Goal: Contribute content: Add original content to the website for others to see

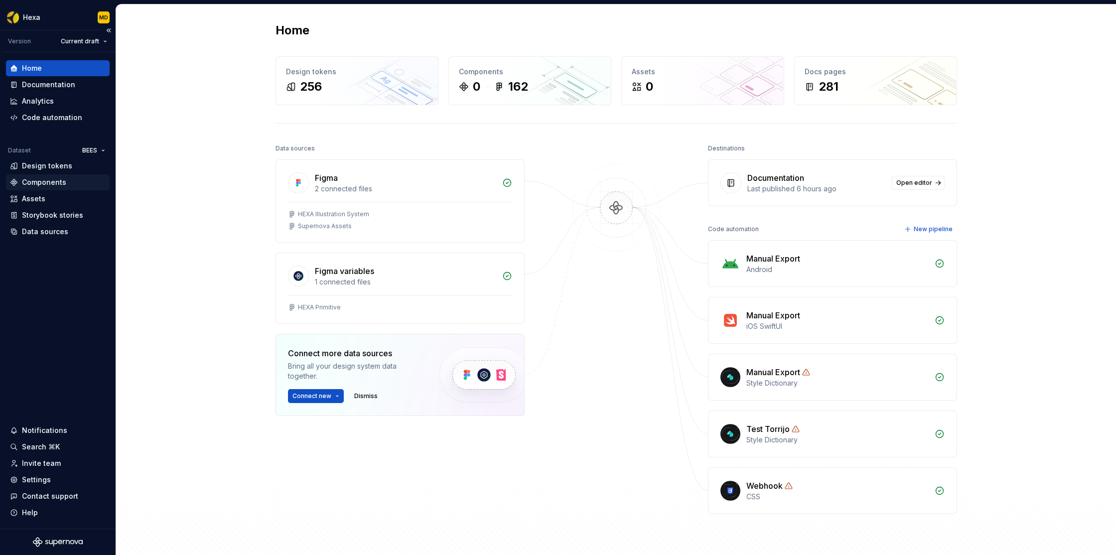
click at [48, 181] on div "Components" at bounding box center [44, 182] width 44 height 10
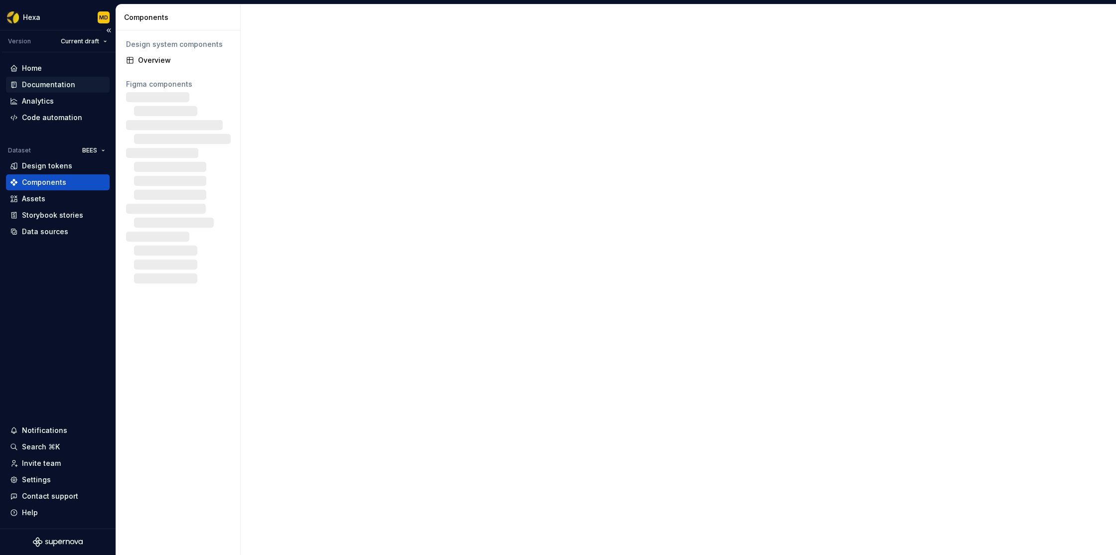
click at [61, 83] on div "Documentation" at bounding box center [48, 85] width 53 height 10
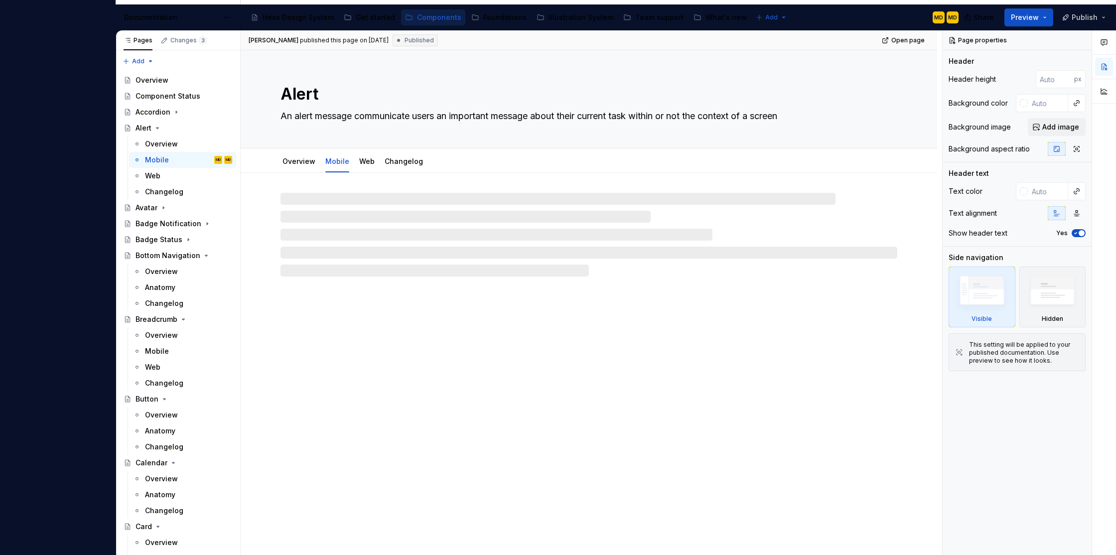
click at [1100, 17] on button "Publish" at bounding box center [1085, 17] width 55 height 18
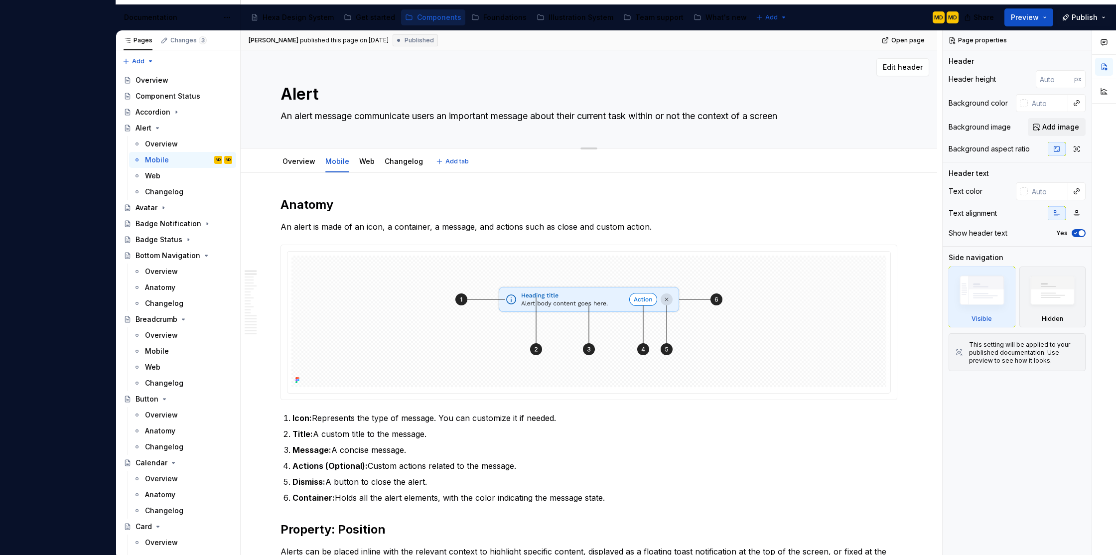
click at [485, 123] on textarea "An alert message communicate users an important message about their current tas…" at bounding box center [587, 116] width 617 height 16
type textarea "*"
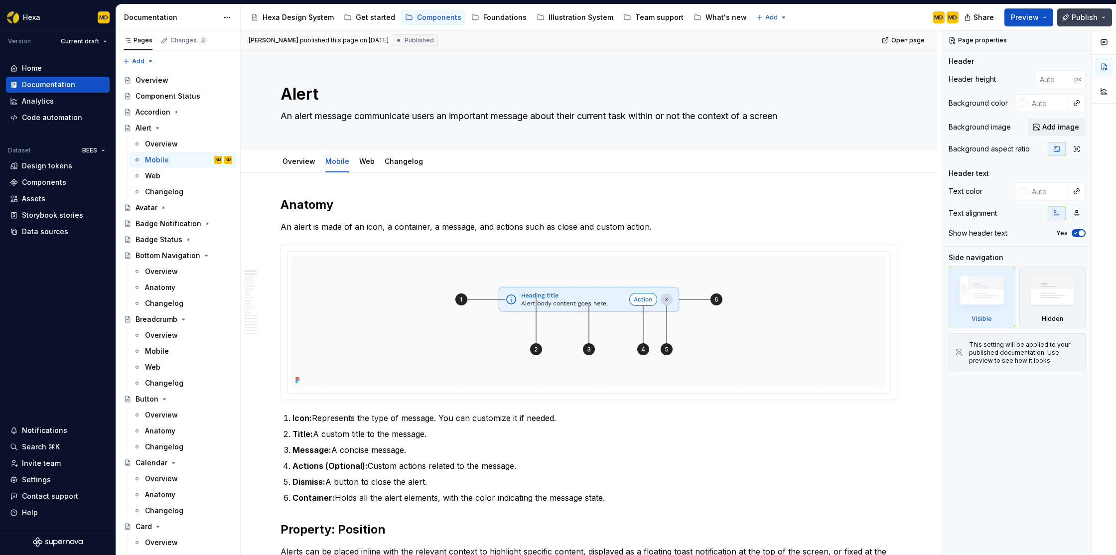
click at [1068, 17] on button "Publish" at bounding box center [1085, 17] width 55 height 18
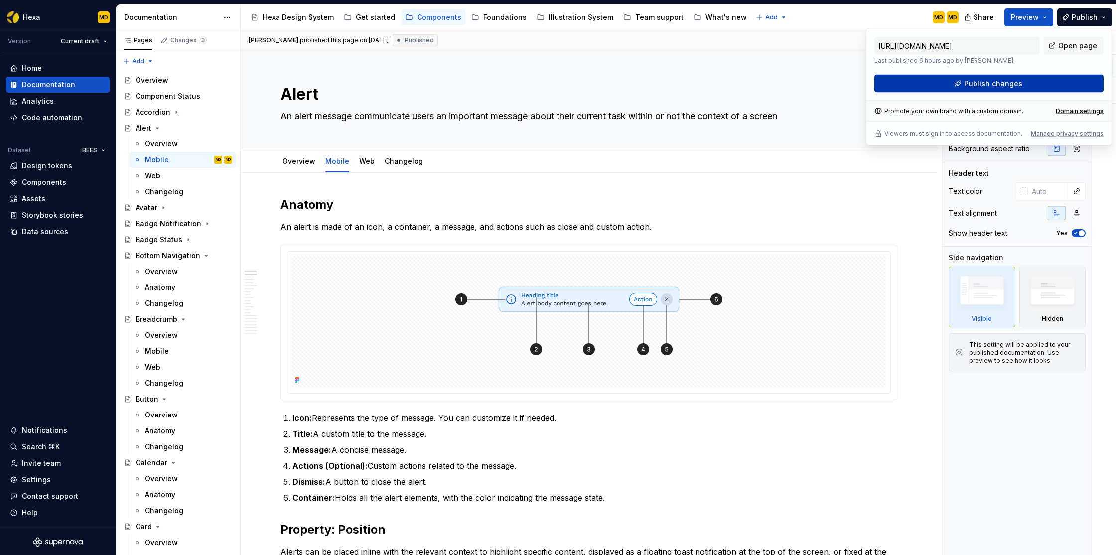
click at [976, 80] on span "Publish changes" at bounding box center [993, 84] width 58 height 10
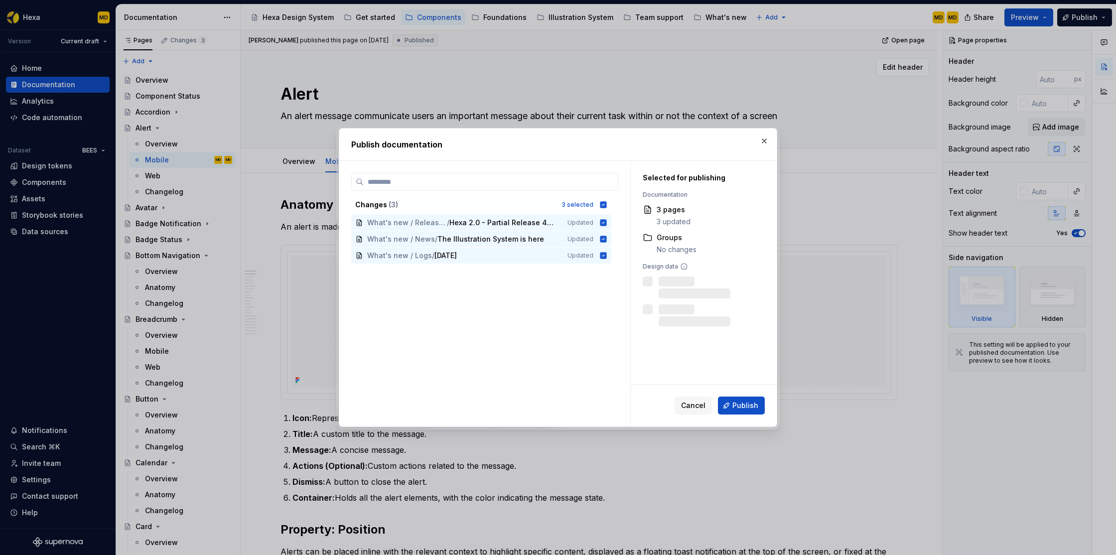
click at [766, 143] on button "button" at bounding box center [765, 141] width 14 height 14
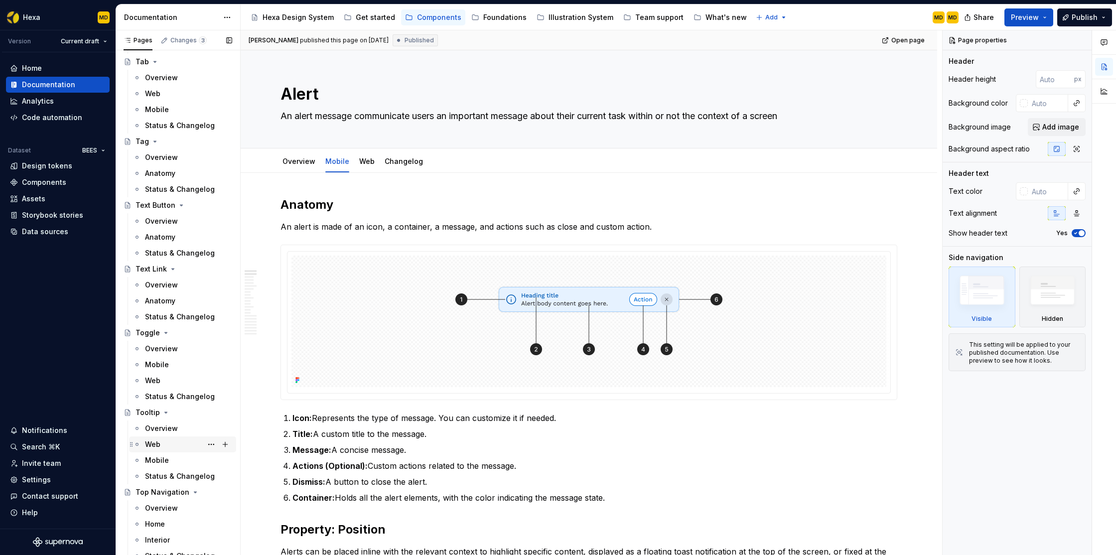
scroll to position [2558, 0]
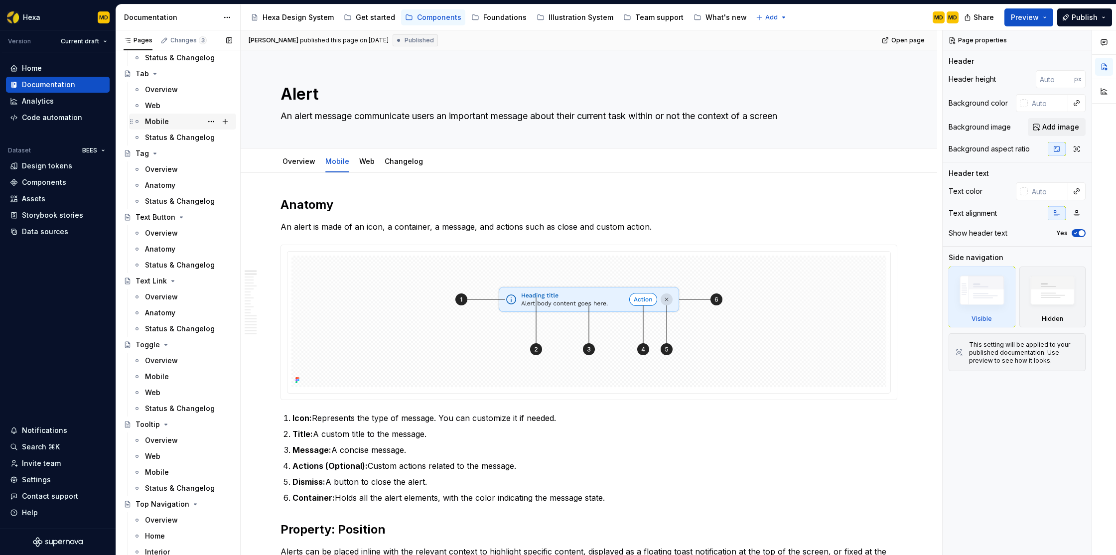
click at [161, 121] on div "Mobile" at bounding box center [157, 122] width 24 height 10
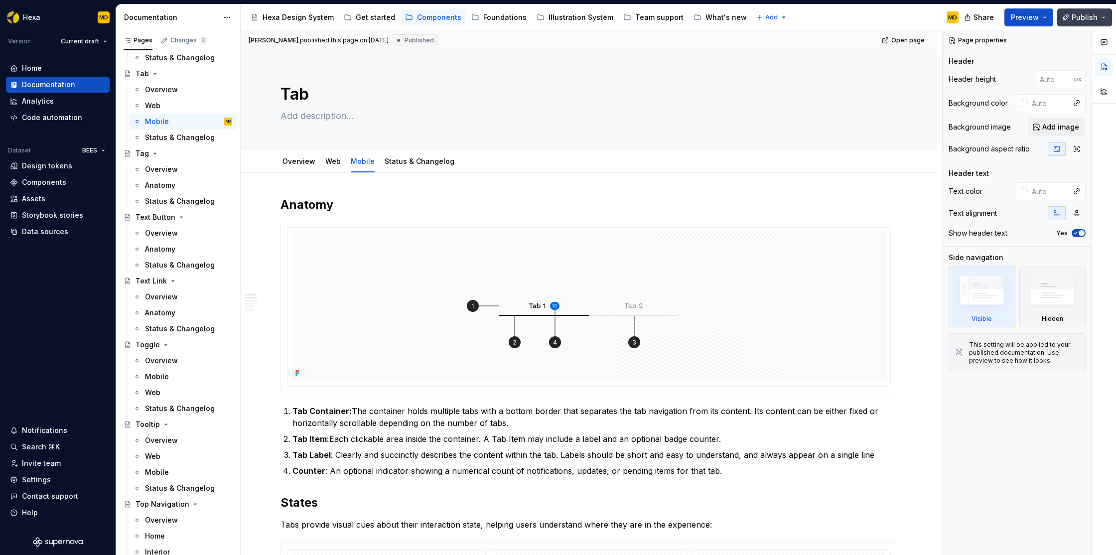
click at [1100, 19] on button "Publish" at bounding box center [1085, 17] width 55 height 18
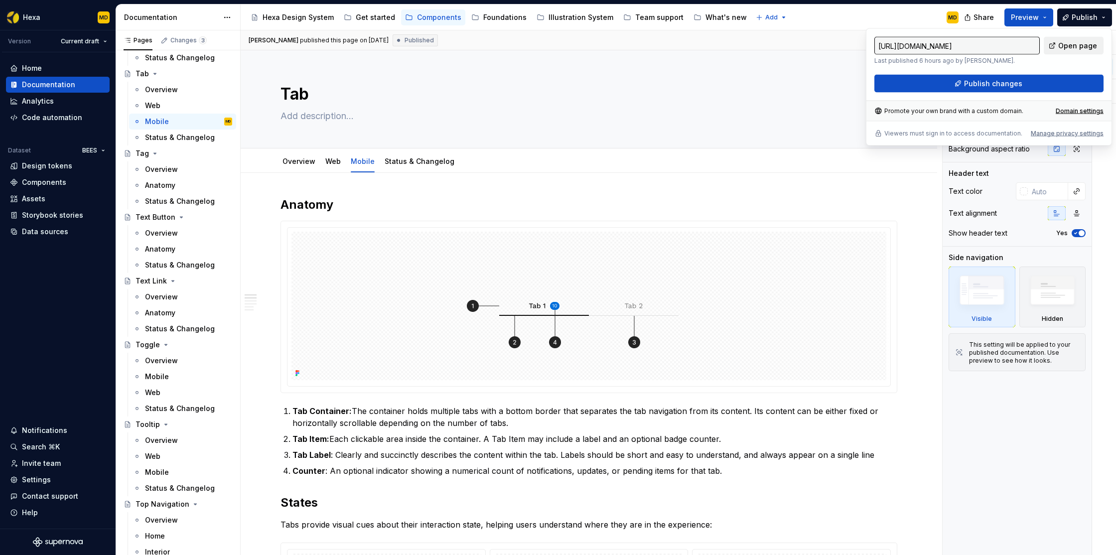
click at [1082, 46] on span "Open page" at bounding box center [1078, 46] width 39 height 10
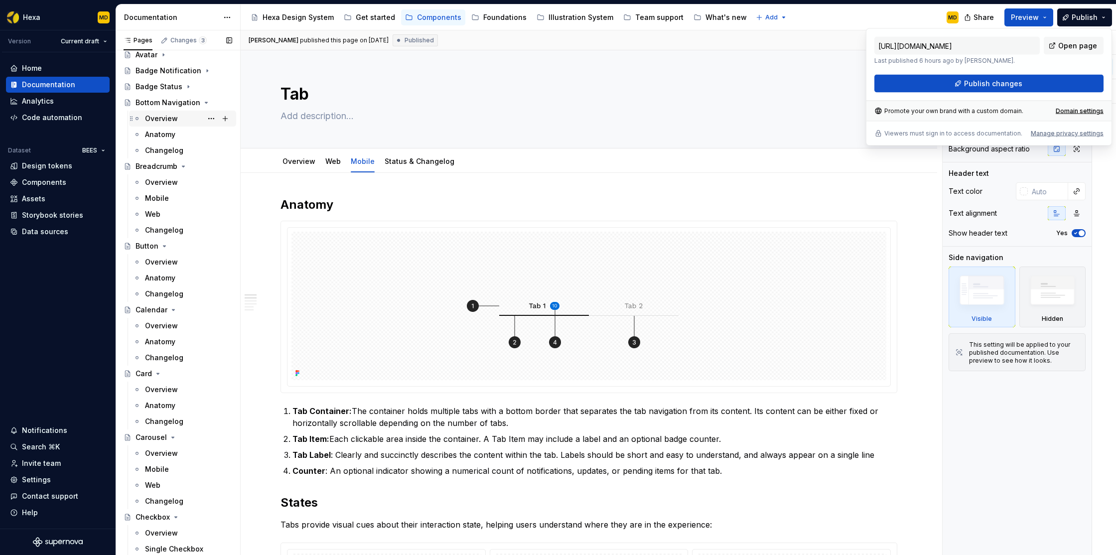
scroll to position [118, 0]
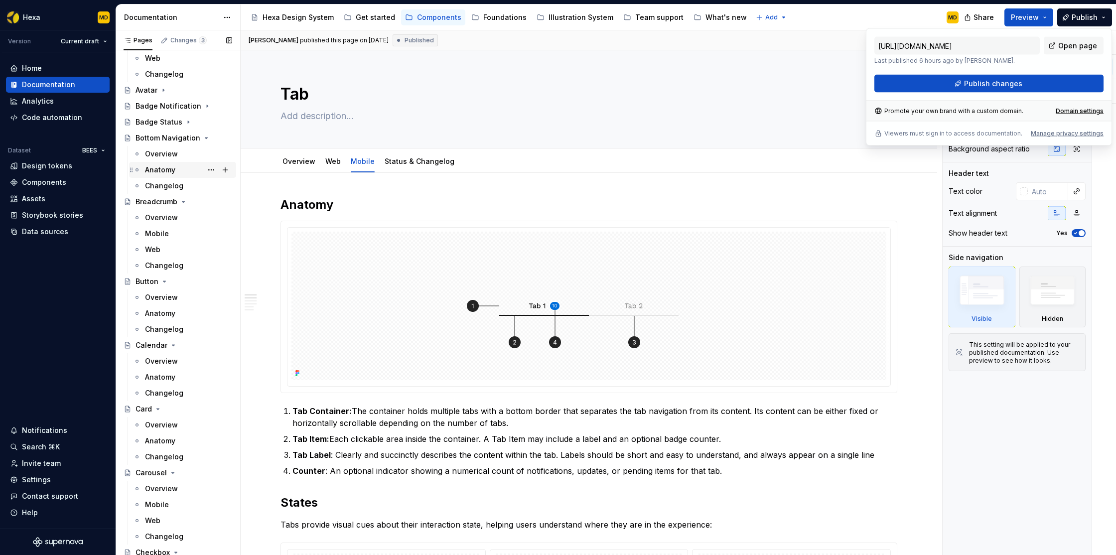
click at [167, 170] on div "Anatomy" at bounding box center [160, 170] width 30 height 10
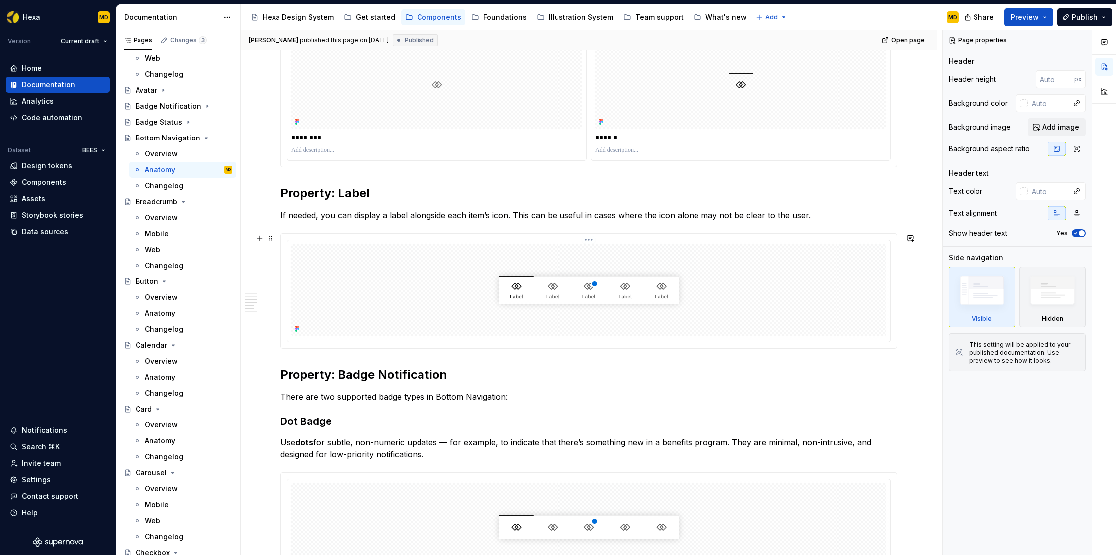
scroll to position [631, 0]
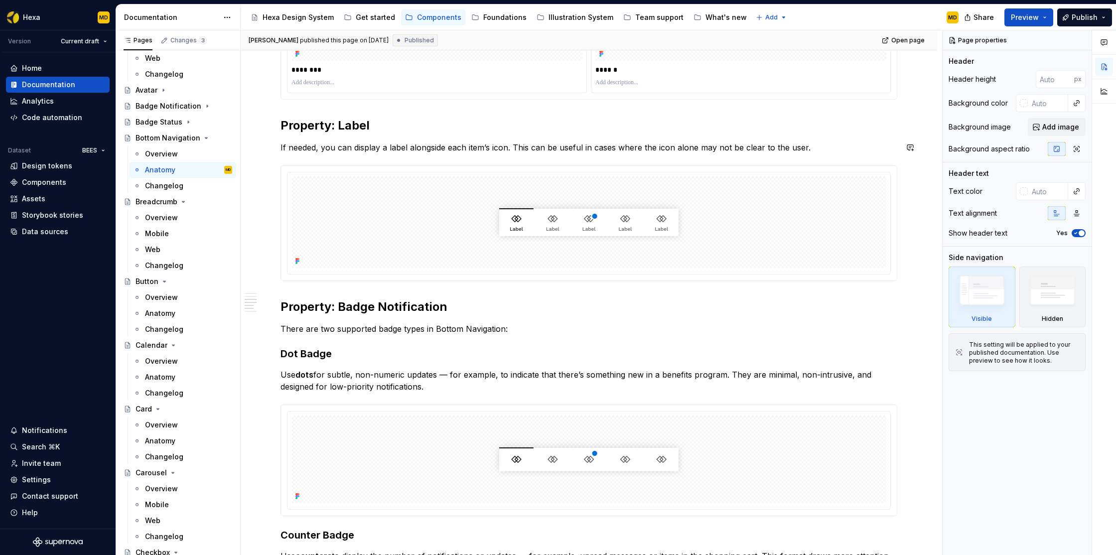
click at [390, 130] on h2 "Property: Label" at bounding box center [589, 126] width 617 height 16
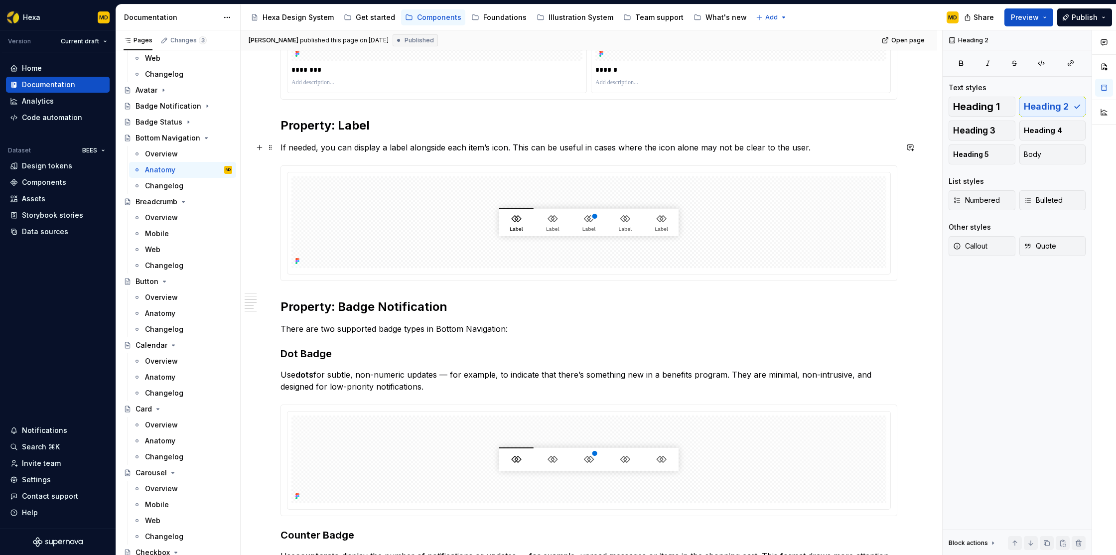
click at [469, 147] on p "If needed, you can display a label alongside each item’s icon. This can be usef…" at bounding box center [589, 148] width 617 height 12
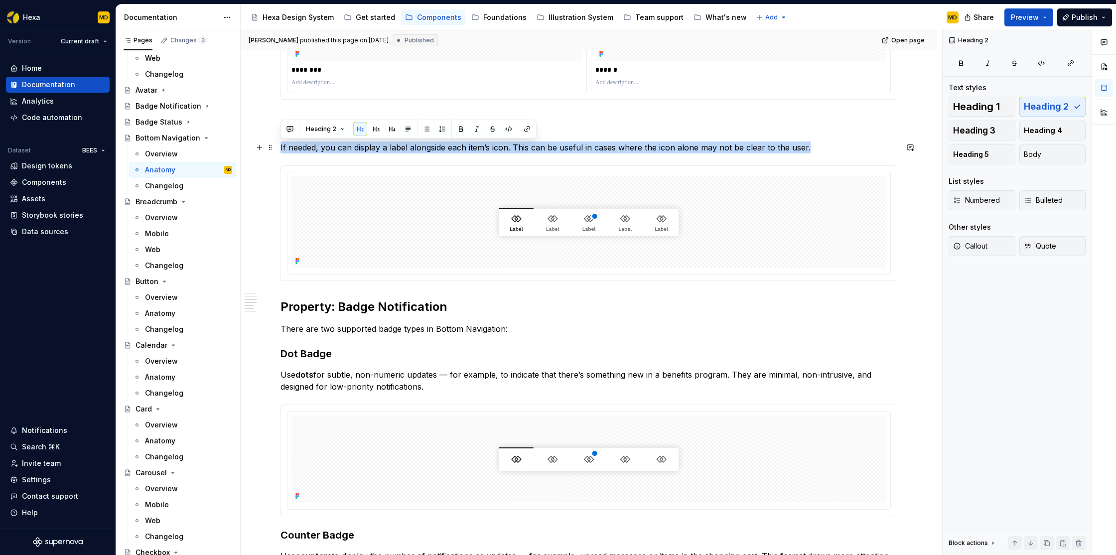
click at [469, 147] on p "If needed, you can display a label alongside each item’s icon. This can be usef…" at bounding box center [589, 148] width 617 height 12
click at [342, 131] on button "Heading 2" at bounding box center [325, 129] width 47 height 14
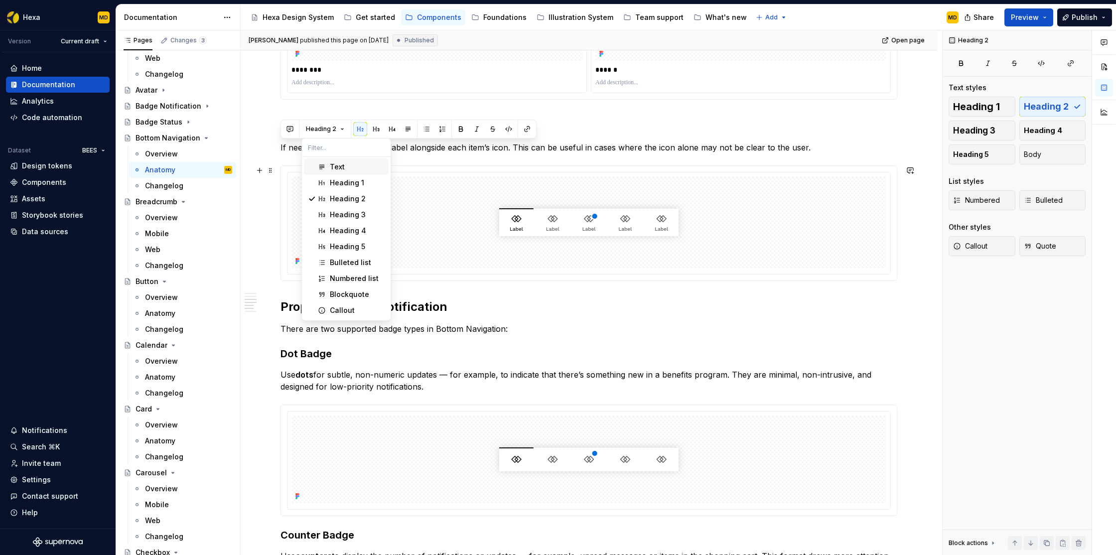
click at [332, 166] on div "Text" at bounding box center [337, 167] width 15 height 10
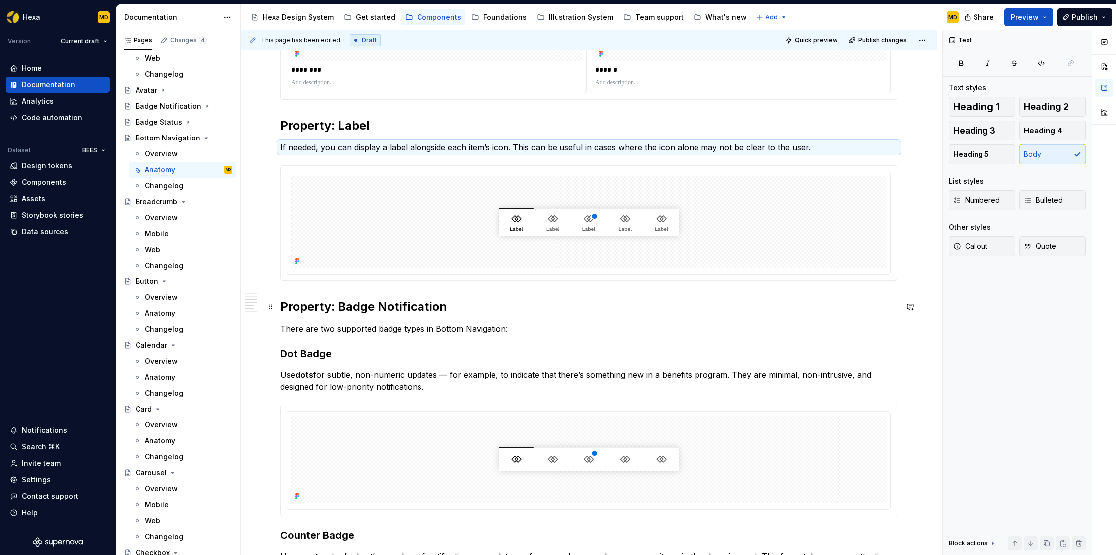
click at [297, 306] on h2 "Property: Badge Notification" at bounding box center [589, 307] width 617 height 16
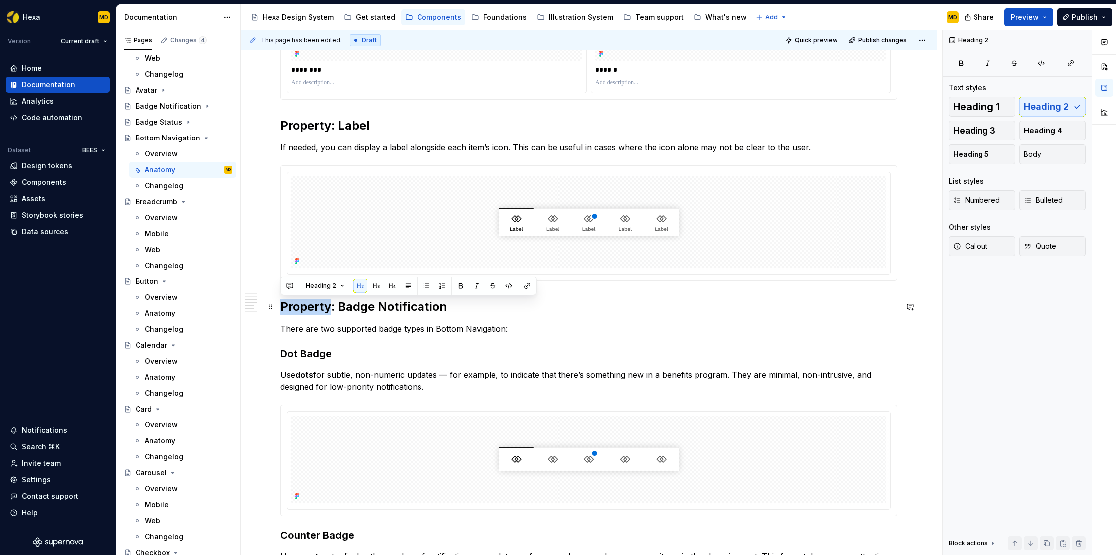
click at [297, 306] on h2 "Property: Badge Notification" at bounding box center [589, 307] width 617 height 16
click at [343, 321] on div "Anatomy Container: Holds all navigation items and defines the visual structure …" at bounding box center [589, 301] width 617 height 1472
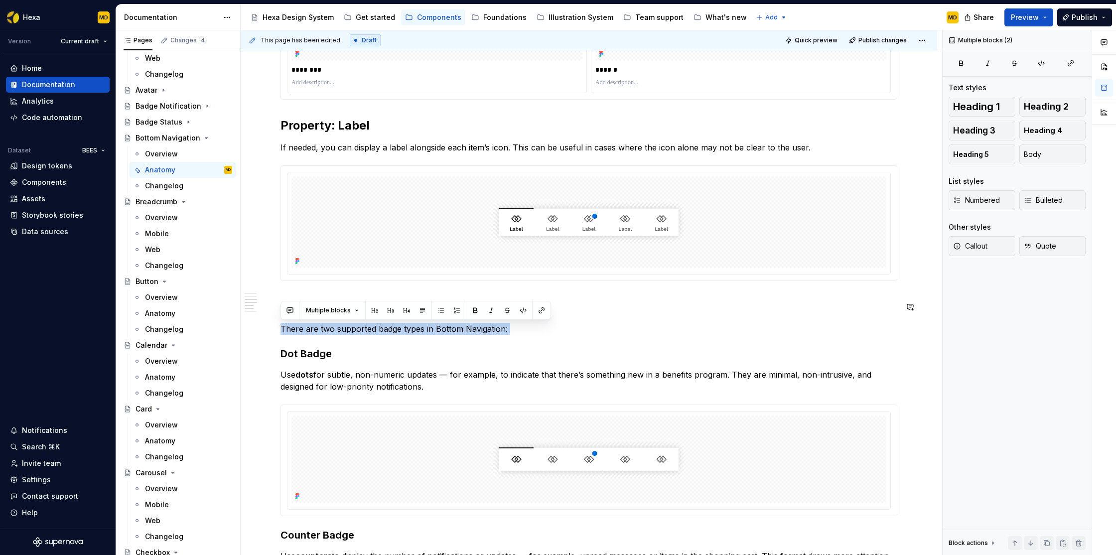
click at [343, 321] on div "Anatomy Container: Holds all navigation items and defines the visual structure …" at bounding box center [589, 301] width 617 height 1472
click at [340, 313] on span "Multiple blocks" at bounding box center [328, 310] width 45 height 8
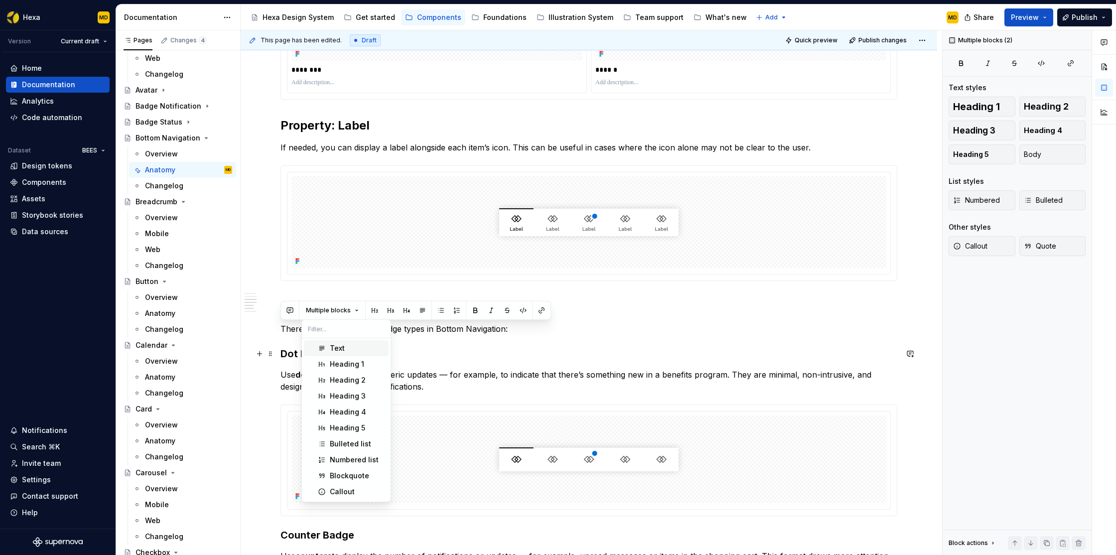
click at [343, 350] on div "Text" at bounding box center [337, 348] width 15 height 10
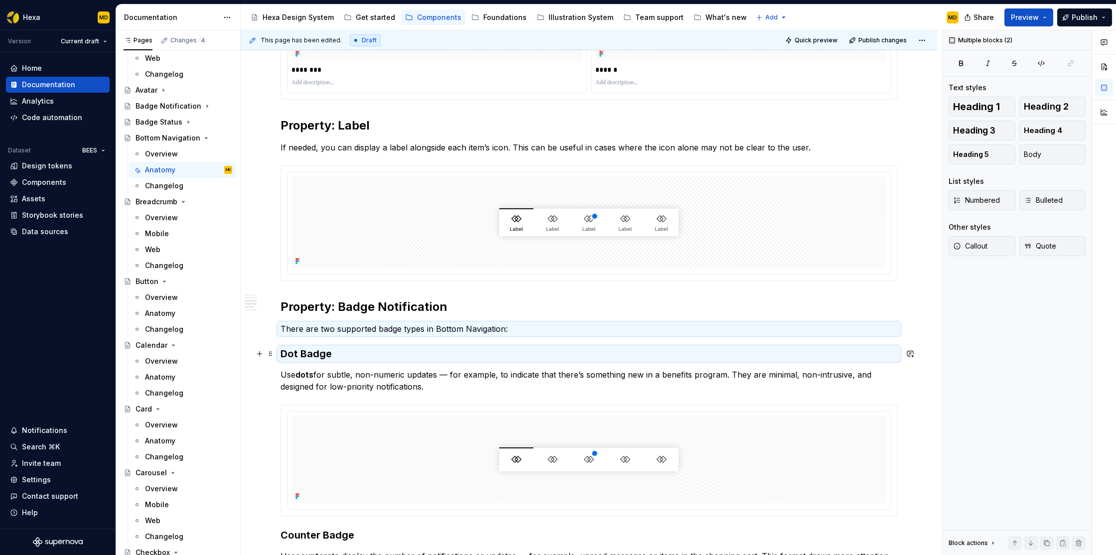
click at [309, 355] on h3 "Dot Badge" at bounding box center [589, 354] width 617 height 14
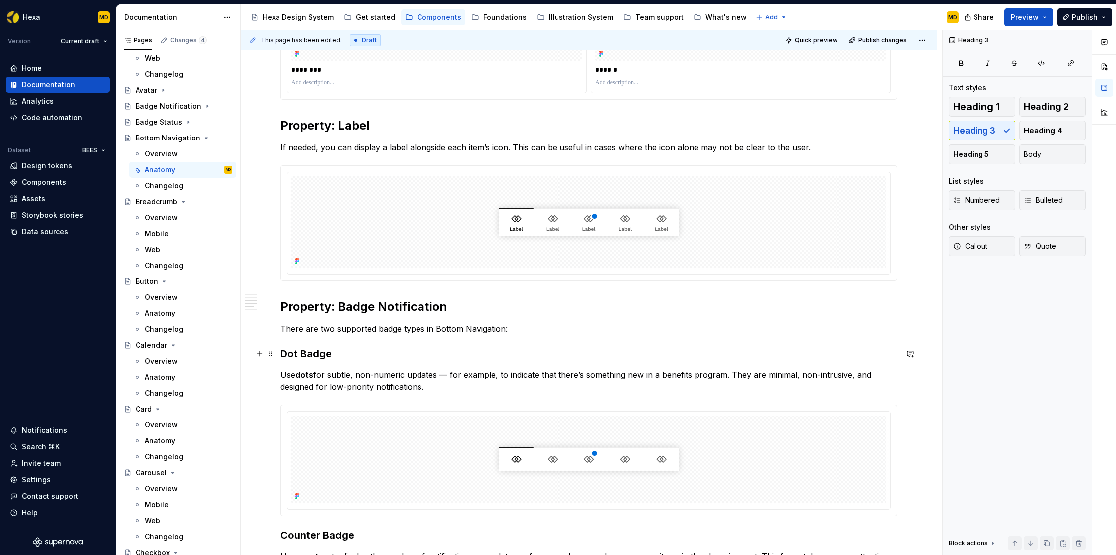
click at [308, 353] on h3 "Dot Badge" at bounding box center [589, 354] width 617 height 14
click at [341, 363] on div "Anatomy Container: Holds all navigation items and defines the visual structure …" at bounding box center [589, 301] width 617 height 1472
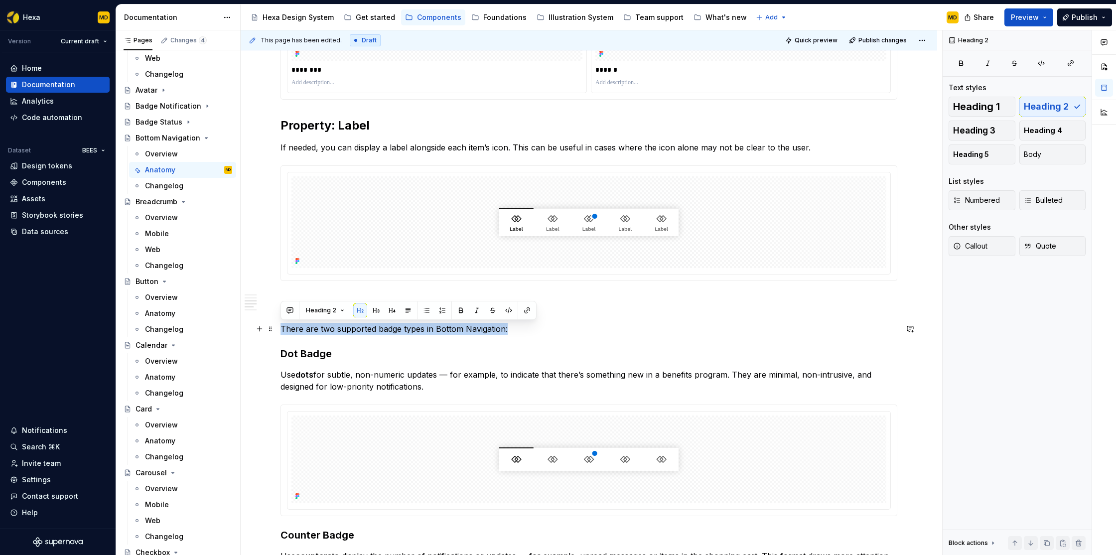
drag, startPoint x: 357, startPoint y: 329, endPoint x: 283, endPoint y: 329, distance: 74.3
click at [283, 329] on p "There are two supported badge types in Bottom Navigation:" at bounding box center [589, 329] width 617 height 12
click at [322, 309] on span "Heading 2" at bounding box center [321, 310] width 30 height 8
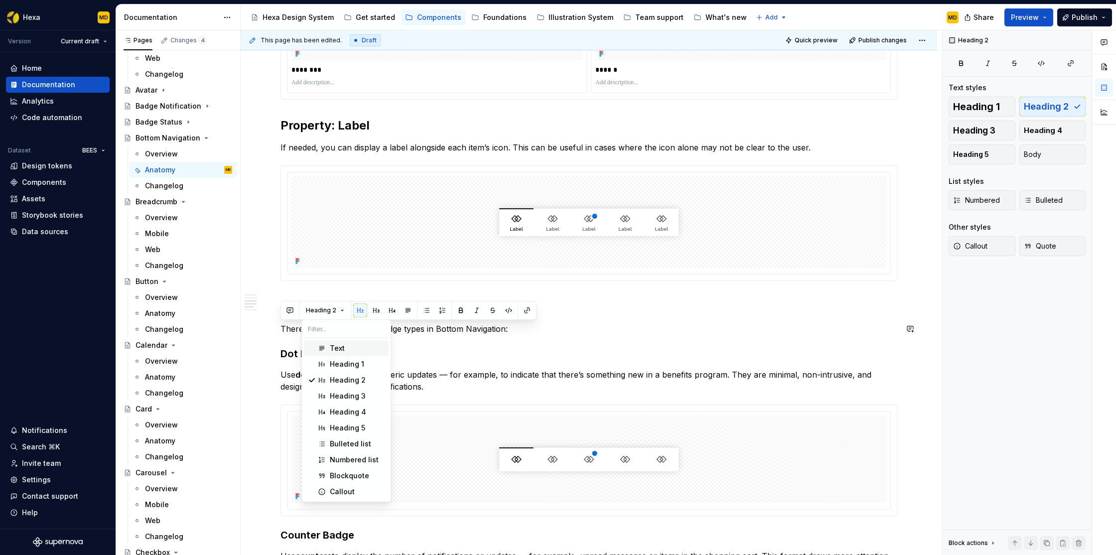
click at [332, 347] on div "Text" at bounding box center [337, 348] width 15 height 10
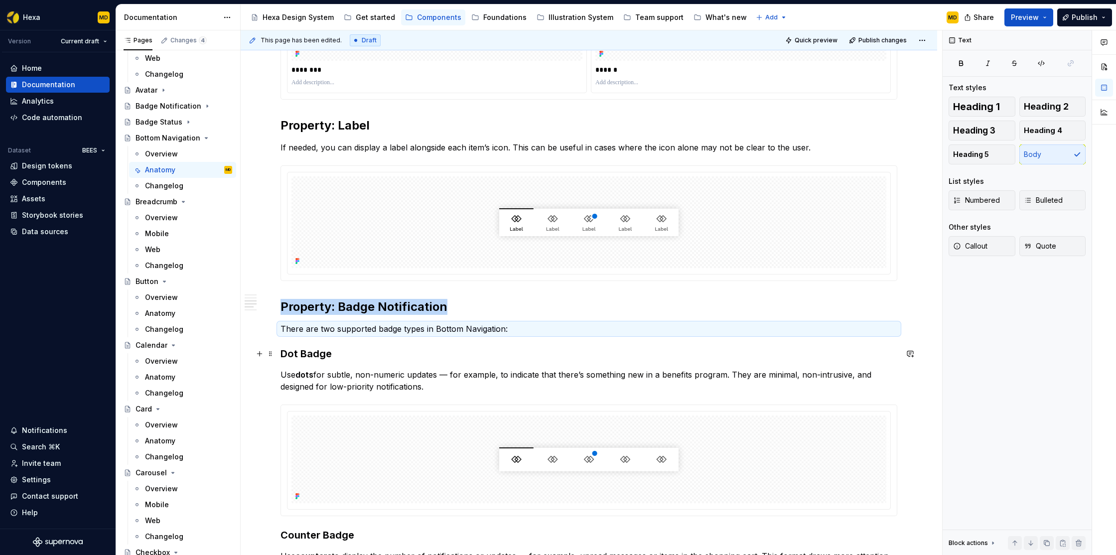
click at [319, 353] on h3 "Dot Badge" at bounding box center [589, 354] width 617 height 14
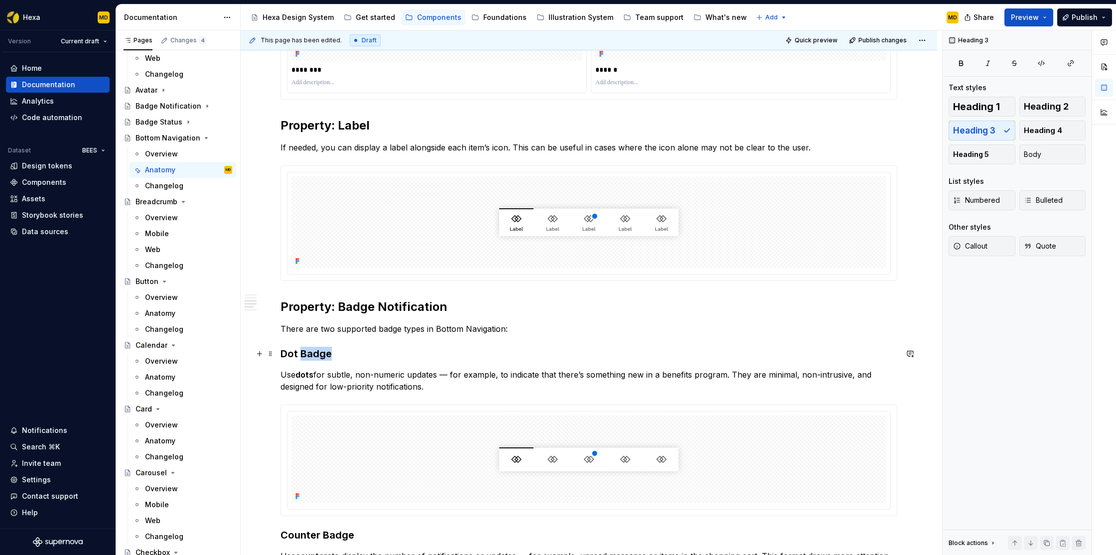
click at [319, 353] on h3 "Dot Badge" at bounding box center [589, 354] width 617 height 14
click at [326, 335] on span "Heading 3" at bounding box center [321, 334] width 30 height 8
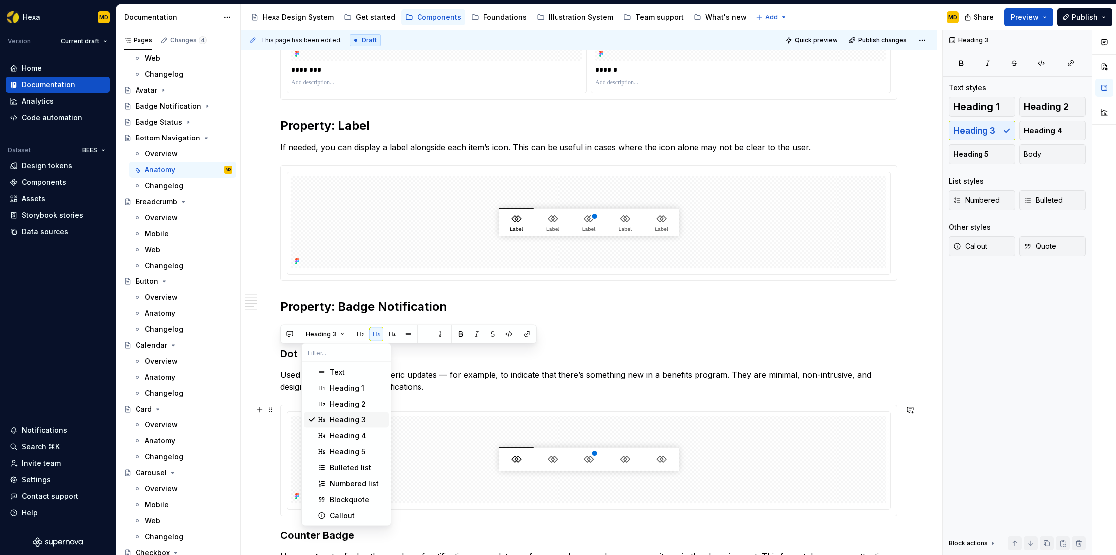
click at [330, 416] on div "Heading 3" at bounding box center [348, 420] width 36 height 10
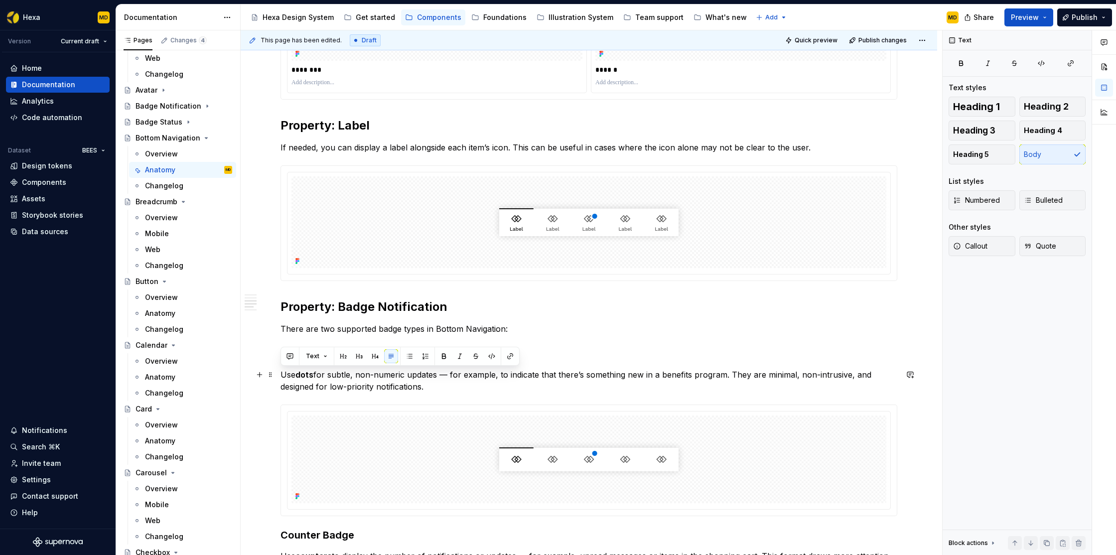
drag, startPoint x: 379, startPoint y: 385, endPoint x: 281, endPoint y: 377, distance: 99.0
click at [281, 377] on p "Use dots for subtle, non-numeric updates — for example, to indicate that there’…" at bounding box center [589, 381] width 617 height 24
click at [332, 325] on p "There are two supported badge types in Bottom Navigation:" at bounding box center [589, 329] width 617 height 12
click at [324, 326] on p "There are two supported badge types in Bottom Navigation:" at bounding box center [589, 329] width 617 height 12
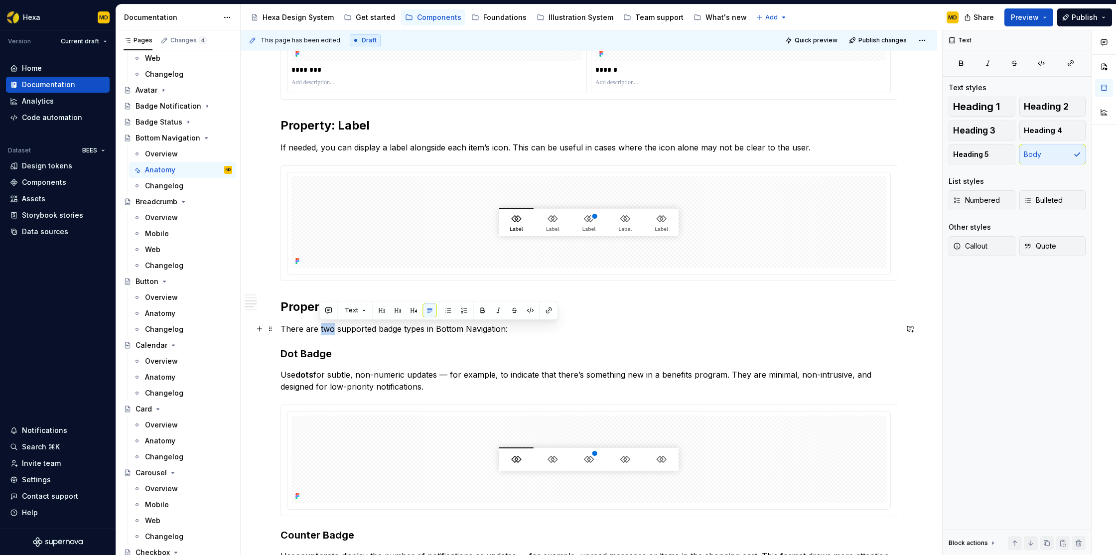
click at [324, 326] on p "There are two supported badge types in Bottom Navigation:" at bounding box center [589, 329] width 617 height 12
click at [321, 143] on p "If needed, you can display a label alongside each item’s icon. This can be usef…" at bounding box center [589, 148] width 617 height 12
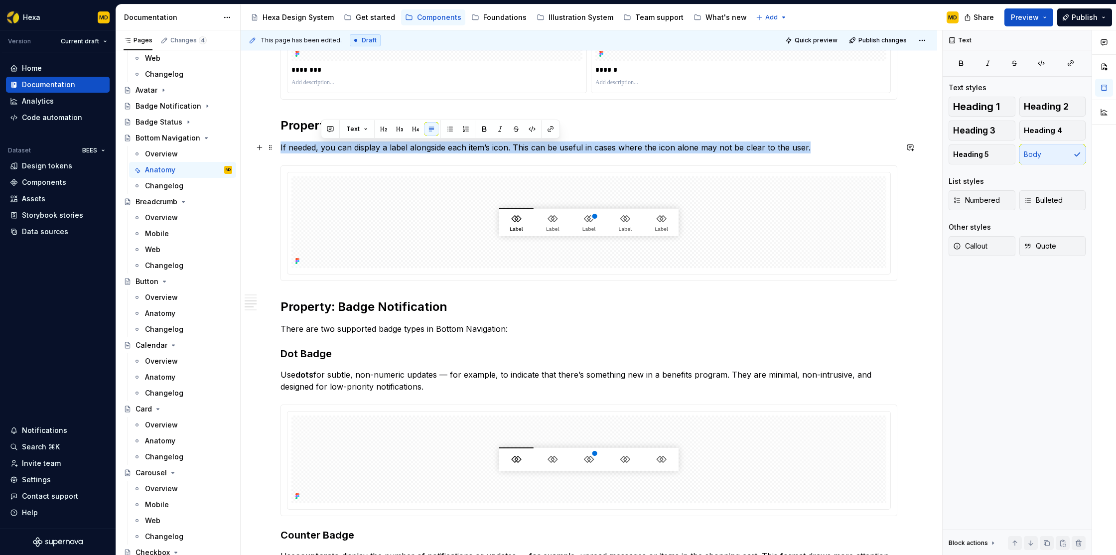
click at [321, 143] on p "If needed, you can display a label alongside each item’s icon. This can be usef…" at bounding box center [589, 148] width 617 height 12
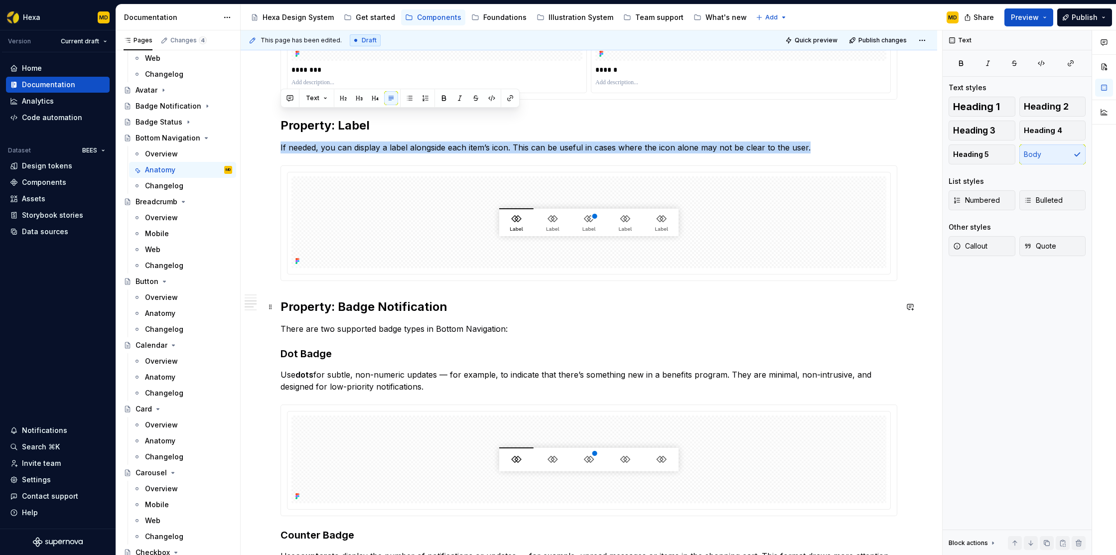
scroll to position [727, 0]
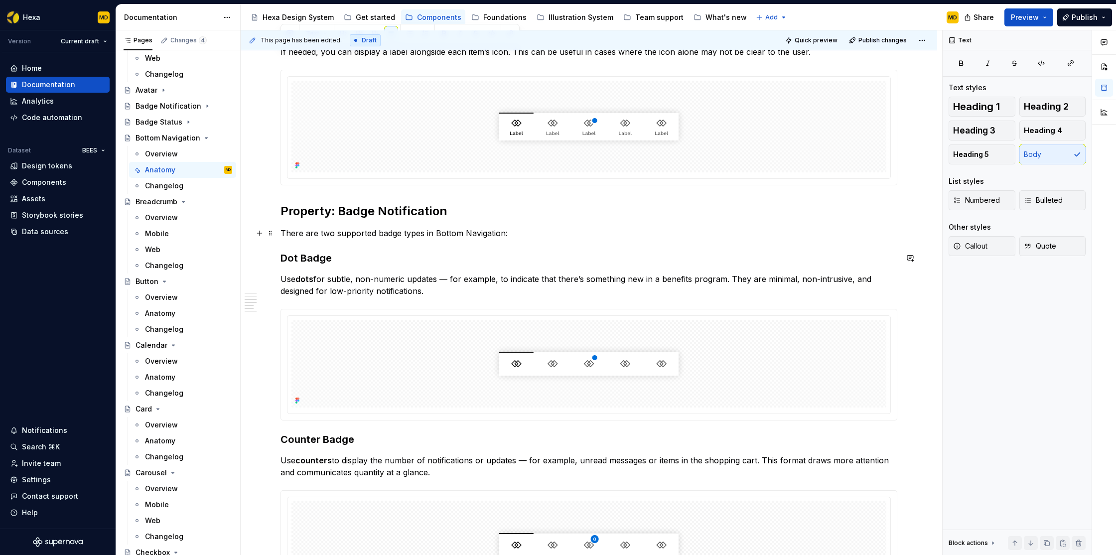
click at [373, 238] on p "There are two supported badge types in Bottom Navigation:" at bounding box center [589, 233] width 617 height 12
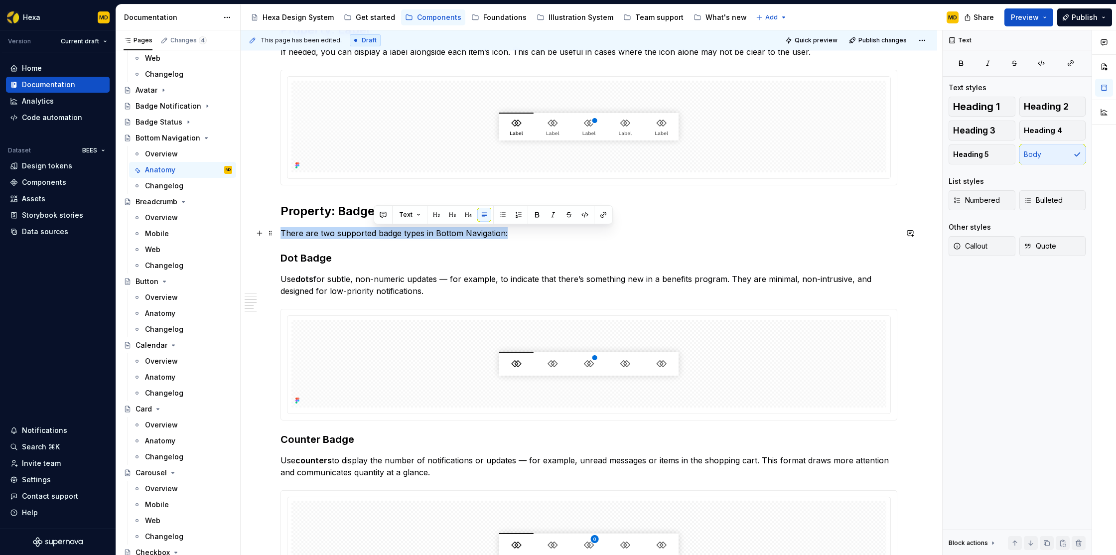
click at [373, 238] on p "There are two supported badge types in Bottom Navigation:" at bounding box center [589, 233] width 617 height 12
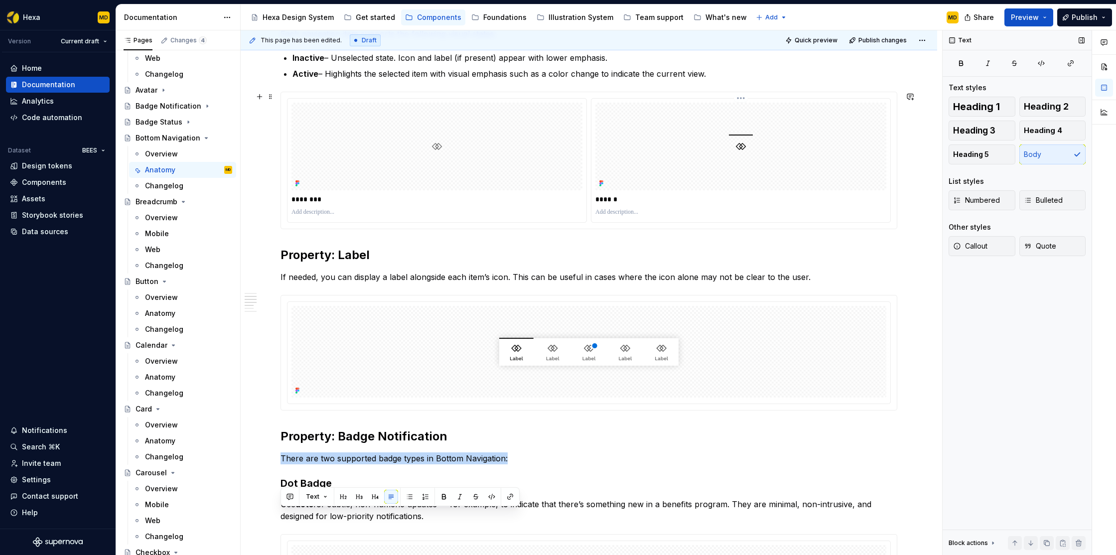
scroll to position [373, 0]
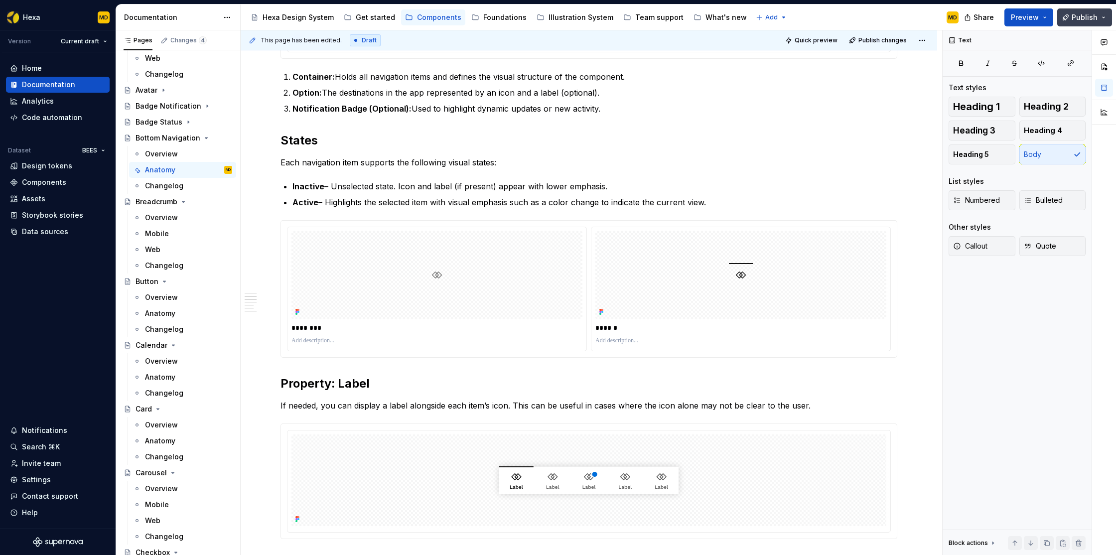
click at [1080, 19] on span "Publish" at bounding box center [1085, 17] width 26 height 10
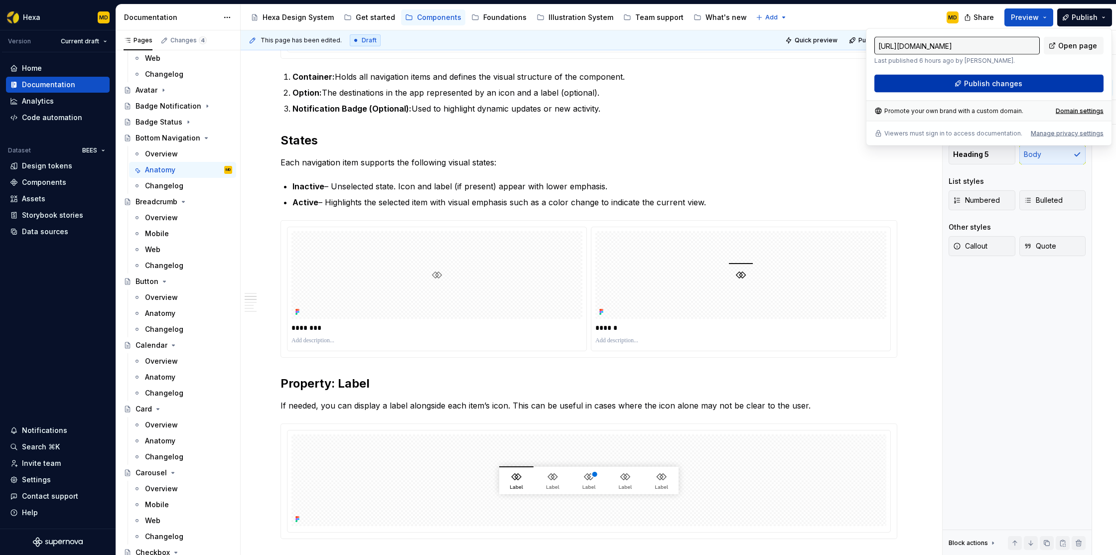
click at [1004, 81] on span "Publish changes" at bounding box center [993, 84] width 58 height 10
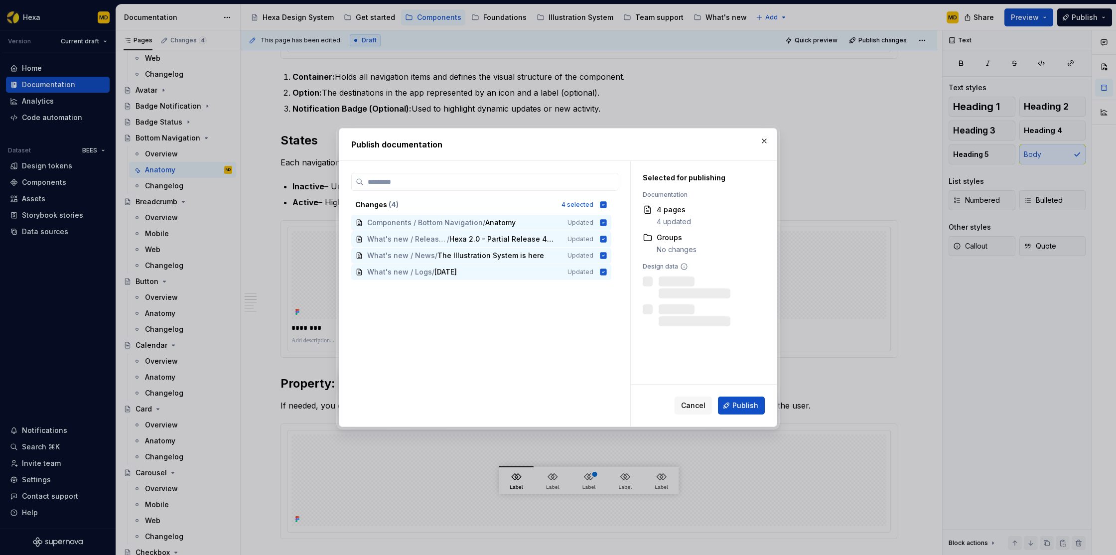
click at [739, 408] on span "Publish" at bounding box center [746, 406] width 26 height 10
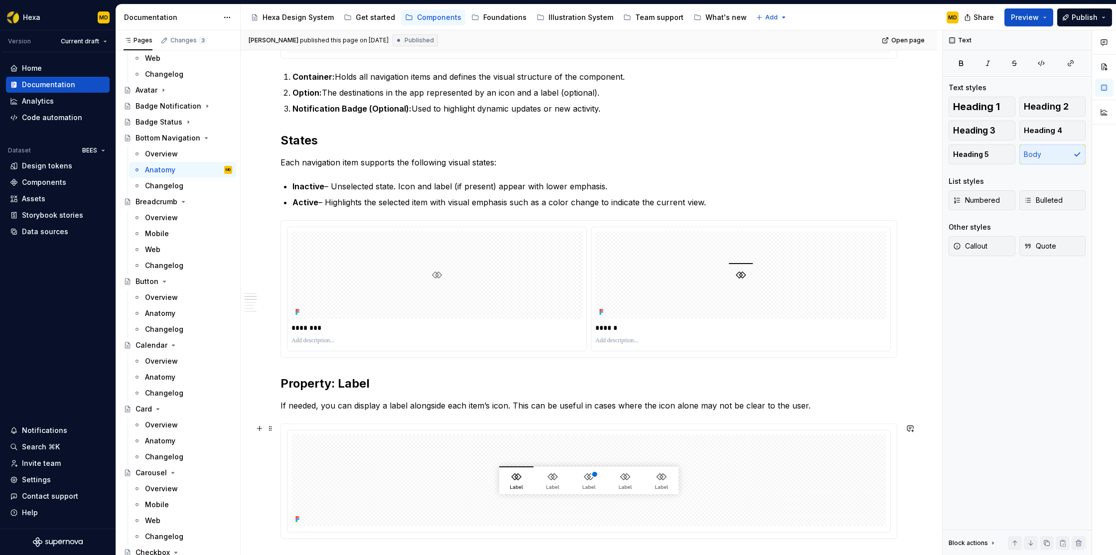
type textarea "*"
